Goal: Task Accomplishment & Management: Manage account settings

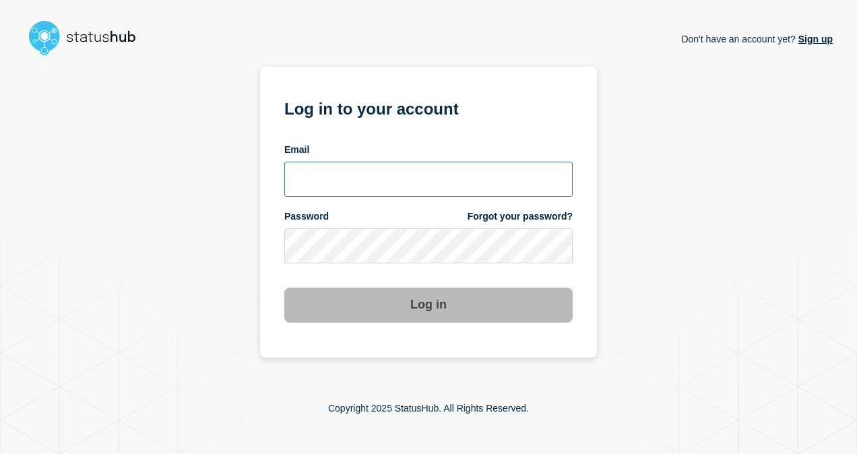
type input "[PERSON_NAME][EMAIL_ADDRESS][PERSON_NAME][DOMAIN_NAME]"
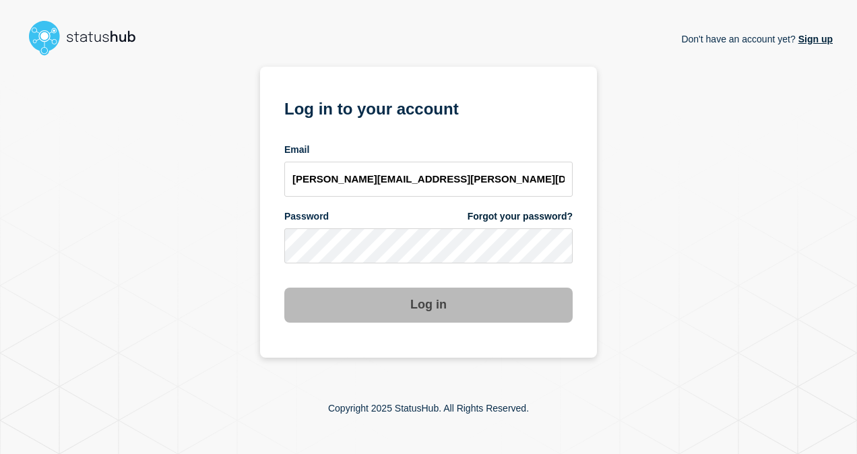
click at [424, 301] on button "Log in" at bounding box center [428, 305] width 288 height 35
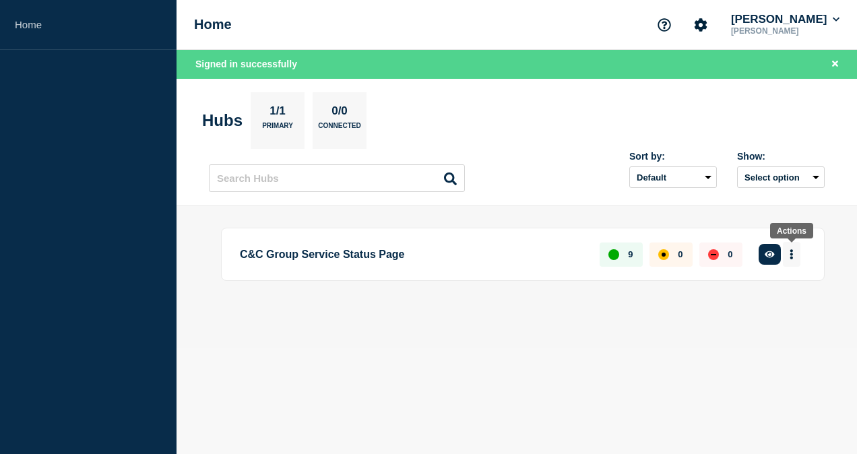
click at [794, 255] on button "More actions" at bounding box center [792, 254] width 18 height 25
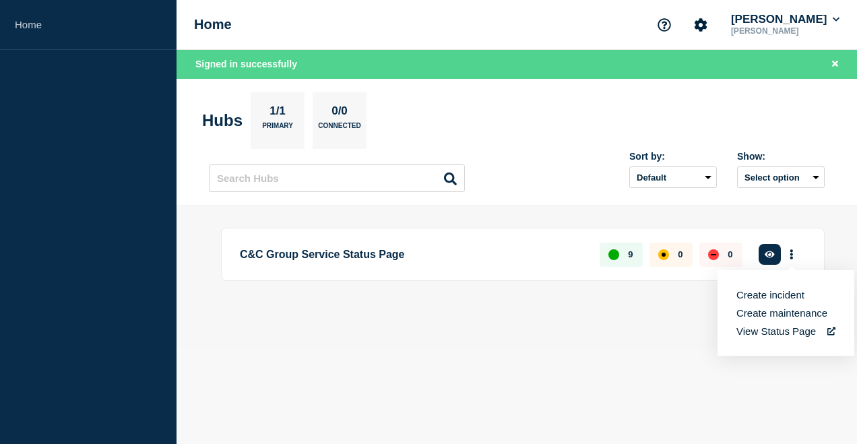
click at [632, 256] on p "9" at bounding box center [630, 254] width 5 height 10
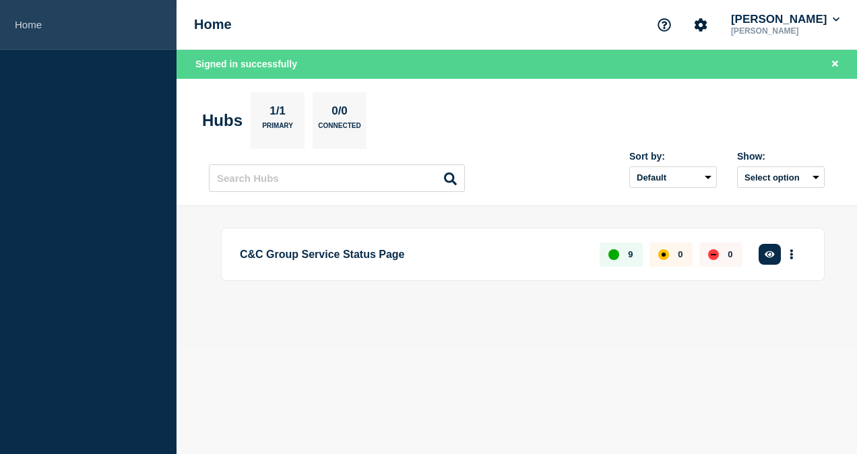
click at [20, 30] on link "Home" at bounding box center [88, 25] width 176 height 50
click at [24, 24] on link "Home" at bounding box center [88, 25] width 176 height 50
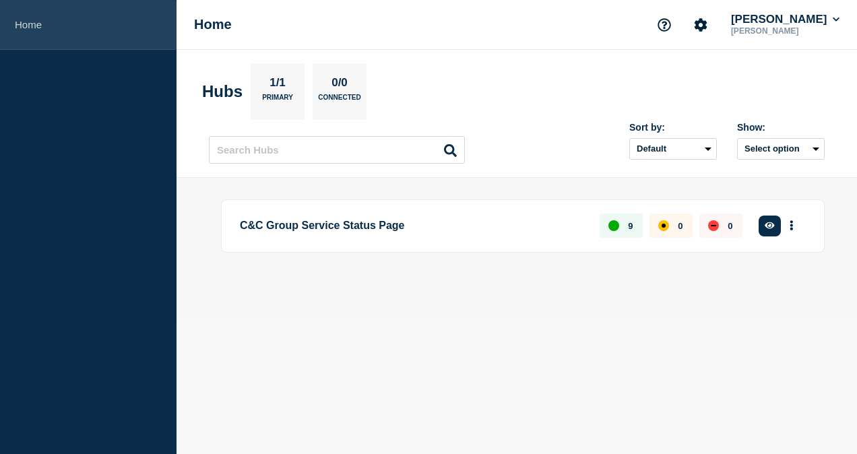
click at [32, 22] on link "Home" at bounding box center [88, 25] width 176 height 50
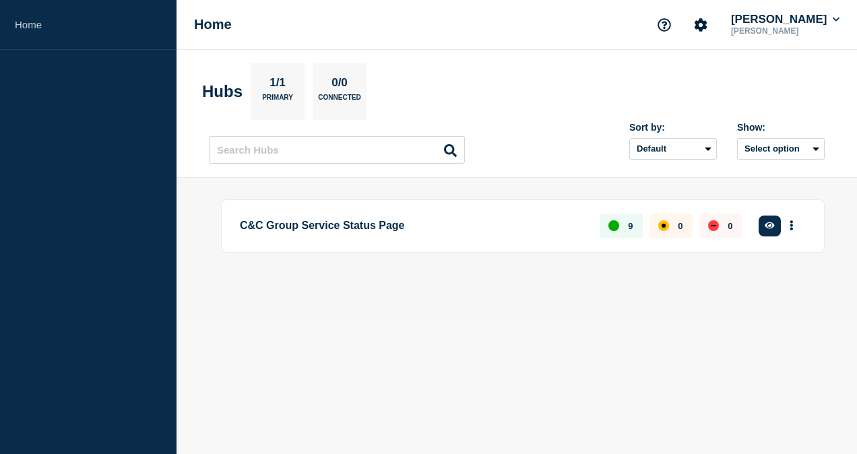
click at [219, 23] on h1 "Home" at bounding box center [213, 24] width 38 height 15
click at [707, 22] on icon "Account settings" at bounding box center [700, 24] width 13 height 13
click at [480, 32] on div "Home Account settings Team Members [PERSON_NAME] [PERSON_NAME]" at bounding box center [516, 25] width 680 height 50
click at [797, 226] on button "More actions" at bounding box center [792, 226] width 18 height 25
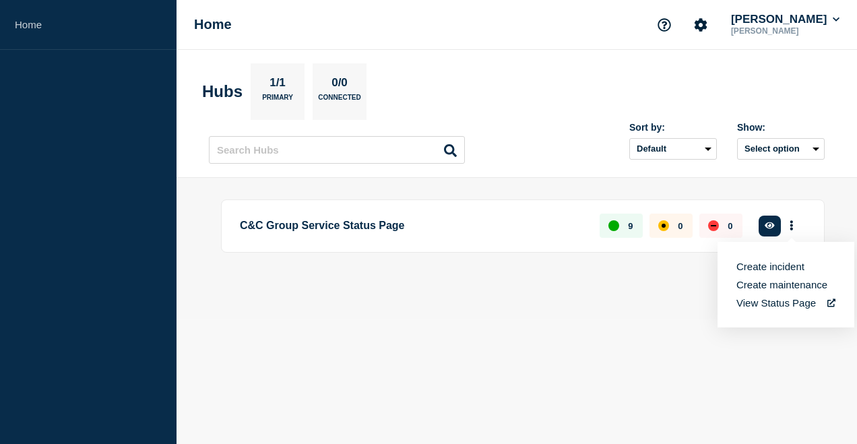
click at [759, 304] on link "View Status Page" at bounding box center [785, 302] width 99 height 11
click at [767, 227] on icon "button" at bounding box center [770, 225] width 10 height 9
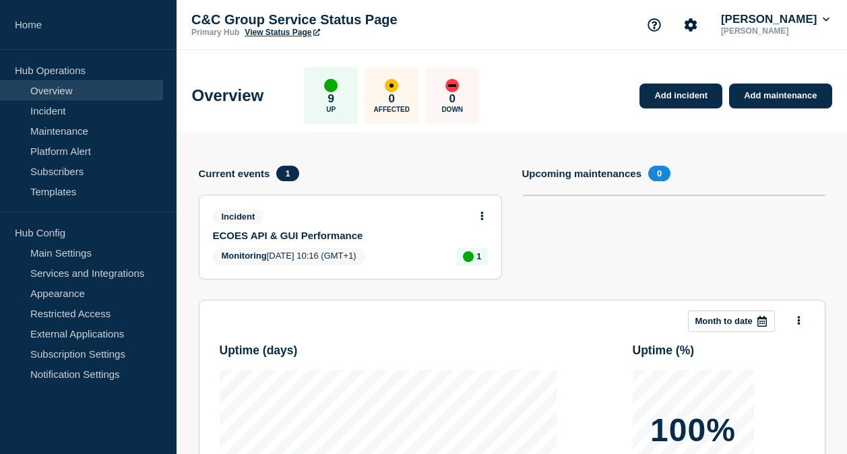
click at [483, 213] on button at bounding box center [481, 216] width 11 height 11
click at [493, 247] on link "View incident" at bounding box center [476, 247] width 55 height 11
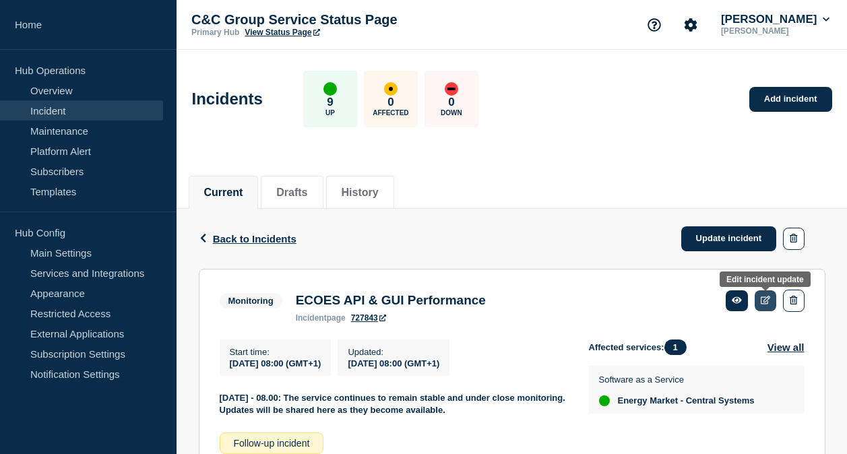
click at [769, 298] on icon at bounding box center [765, 300] width 10 height 9
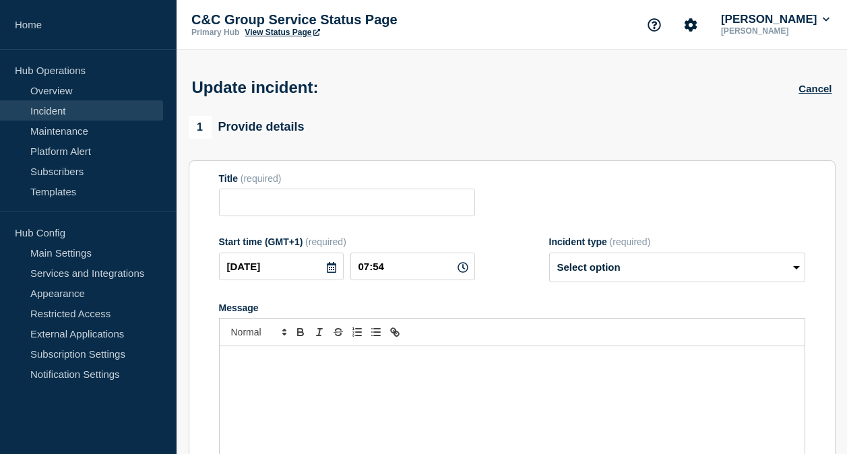
type input "ECOES API & GUI Performance"
type input "[DATE]"
type input "08:00"
select select "monitoring"
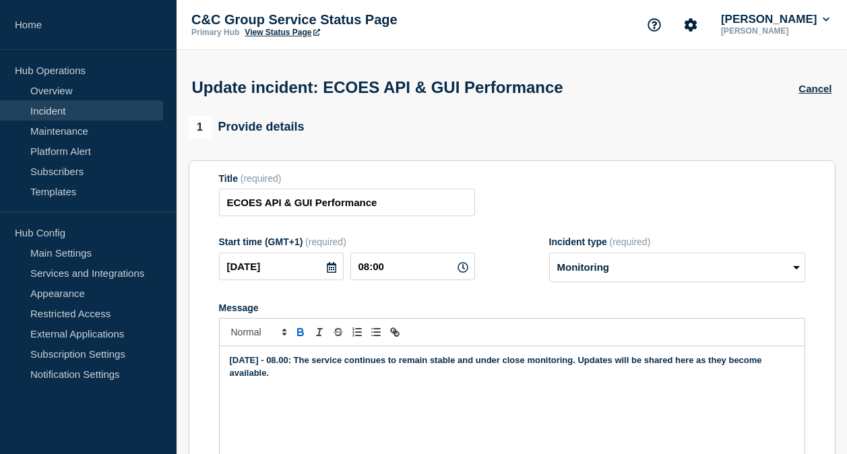
click at [53, 110] on link "Incident" at bounding box center [81, 110] width 163 height 20
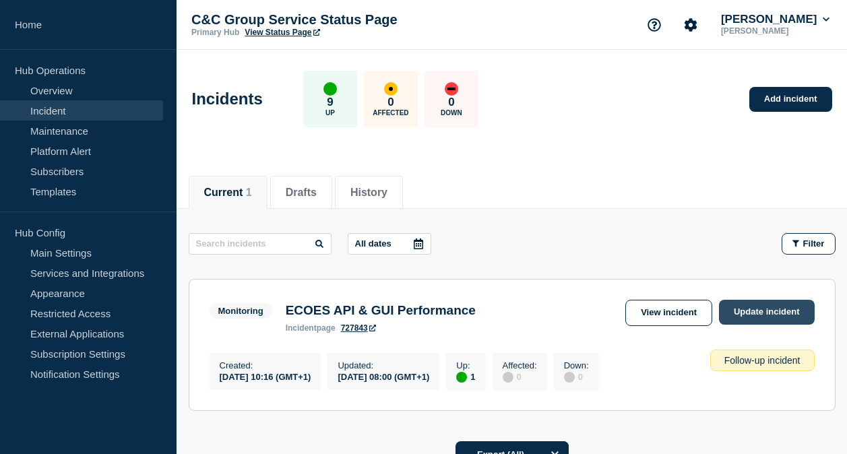
click at [771, 312] on link "Update incident" at bounding box center [767, 312] width 96 height 25
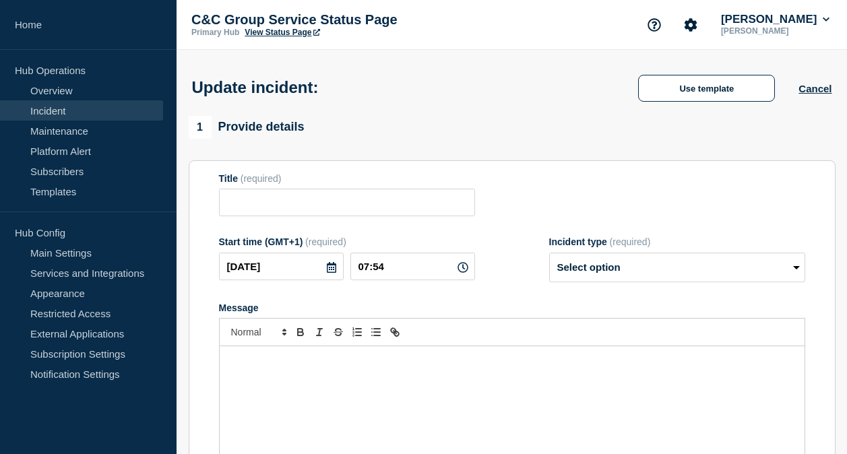
type input "ECOES API & GUI Performance"
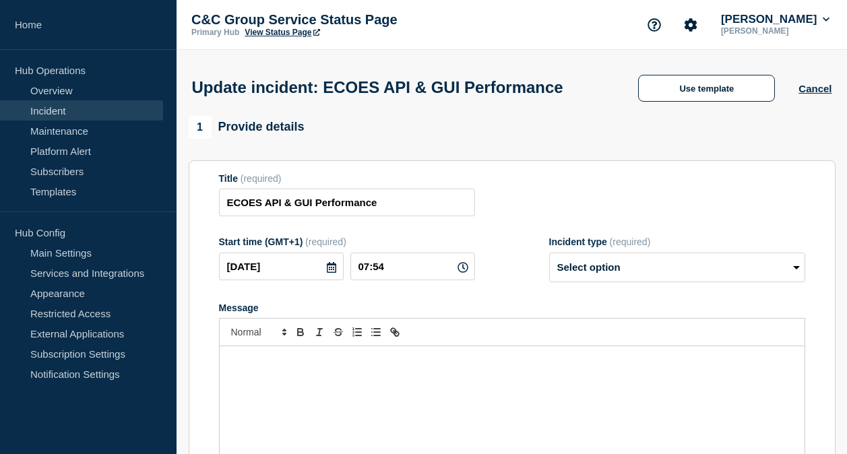
click at [367, 401] on div "Message" at bounding box center [512, 427] width 585 height 162
drag, startPoint x: 238, startPoint y: 387, endPoint x: 269, endPoint y: 384, distance: 31.2
click at [238, 377] on strong "[DATE] - 08.00: The service continues to remain stable and under close monitori…" at bounding box center [497, 366] width 535 height 22
click at [693, 309] on form "Title (required) ECOES API & GUI Performance Start time (GMT+1) (required) [DAT…" at bounding box center [512, 341] width 586 height 336
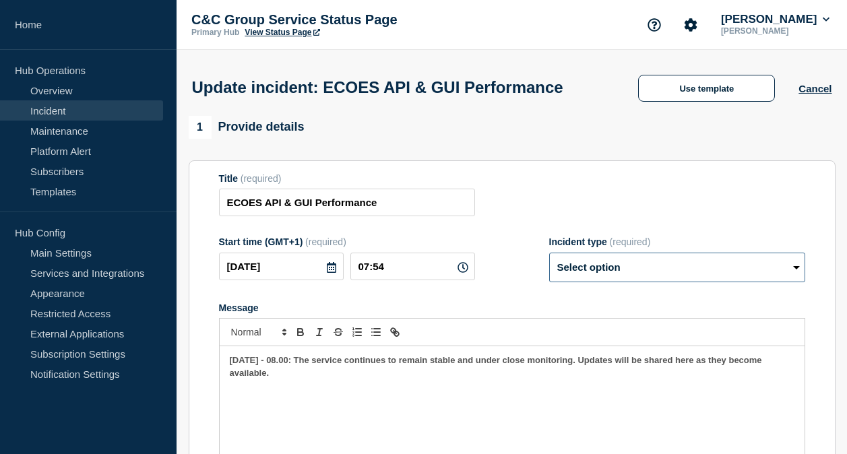
click at [692, 282] on select "Select option Investigating Identified Monitoring Resolved" at bounding box center [677, 268] width 256 height 30
select select "monitoring"
click at [549, 279] on select "Select option Investigating Identified Monitoring Resolved" at bounding box center [677, 268] width 256 height 30
click at [331, 379] on p "[DATE] - 08.00: The service continues to remain stable and under close monitori…" at bounding box center [512, 366] width 564 height 25
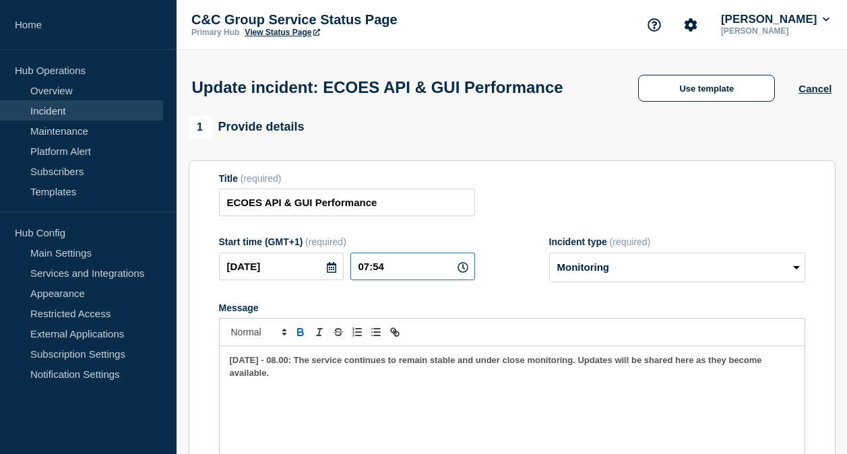
click at [468, 280] on input "07:54" at bounding box center [412, 267] width 125 height 28
click at [463, 273] on icon at bounding box center [462, 267] width 11 height 11
click at [392, 280] on input "07:54" at bounding box center [412, 267] width 125 height 28
type input "08:00"
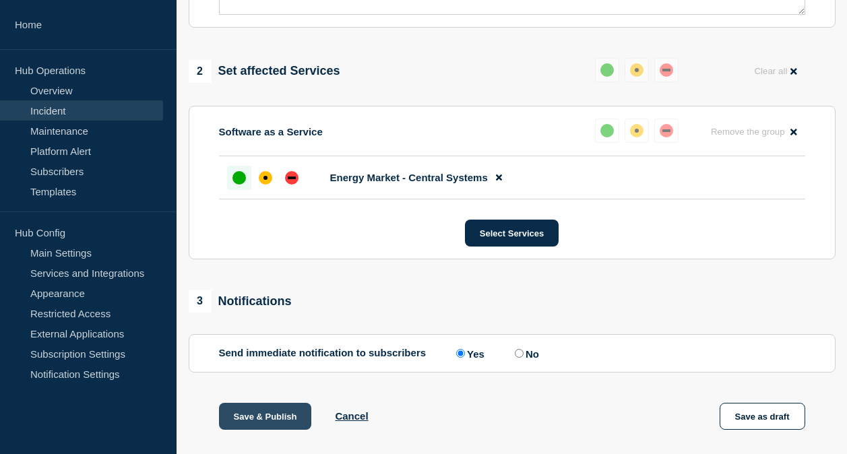
click at [279, 430] on button "Save & Publish" at bounding box center [265, 416] width 93 height 27
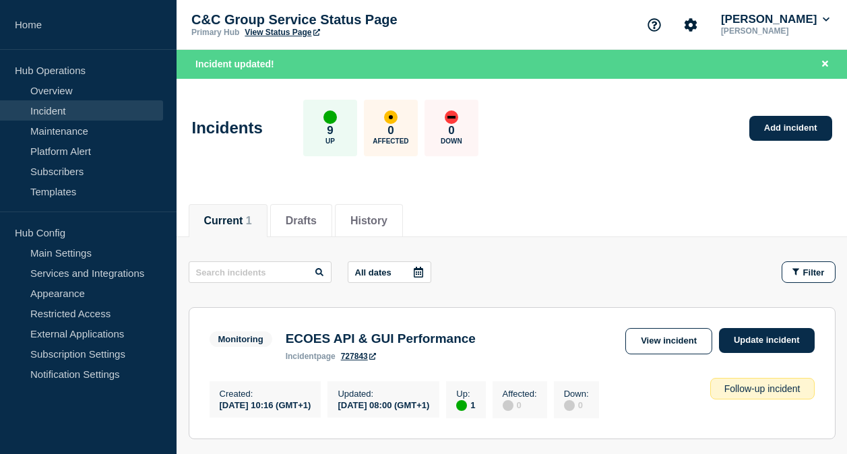
scroll to position [170, 0]
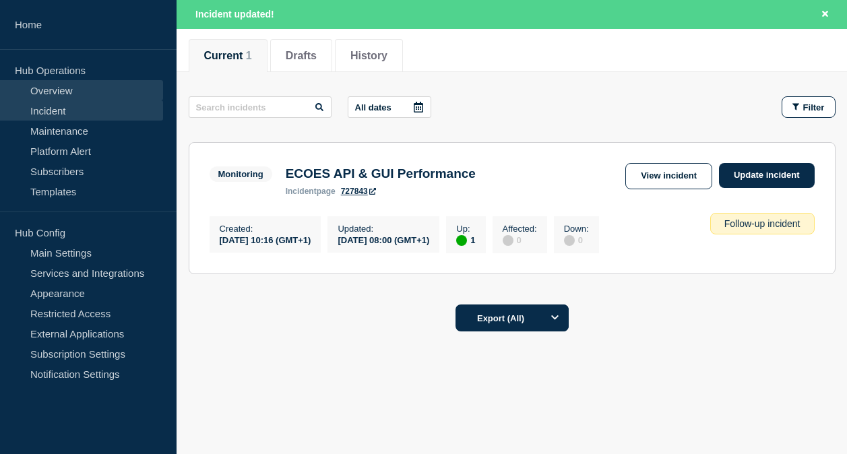
drag, startPoint x: 79, startPoint y: 93, endPoint x: 86, endPoint y: 96, distance: 7.5
click at [79, 93] on link "Overview" at bounding box center [81, 90] width 163 height 20
